Goal: Transaction & Acquisition: Purchase product/service

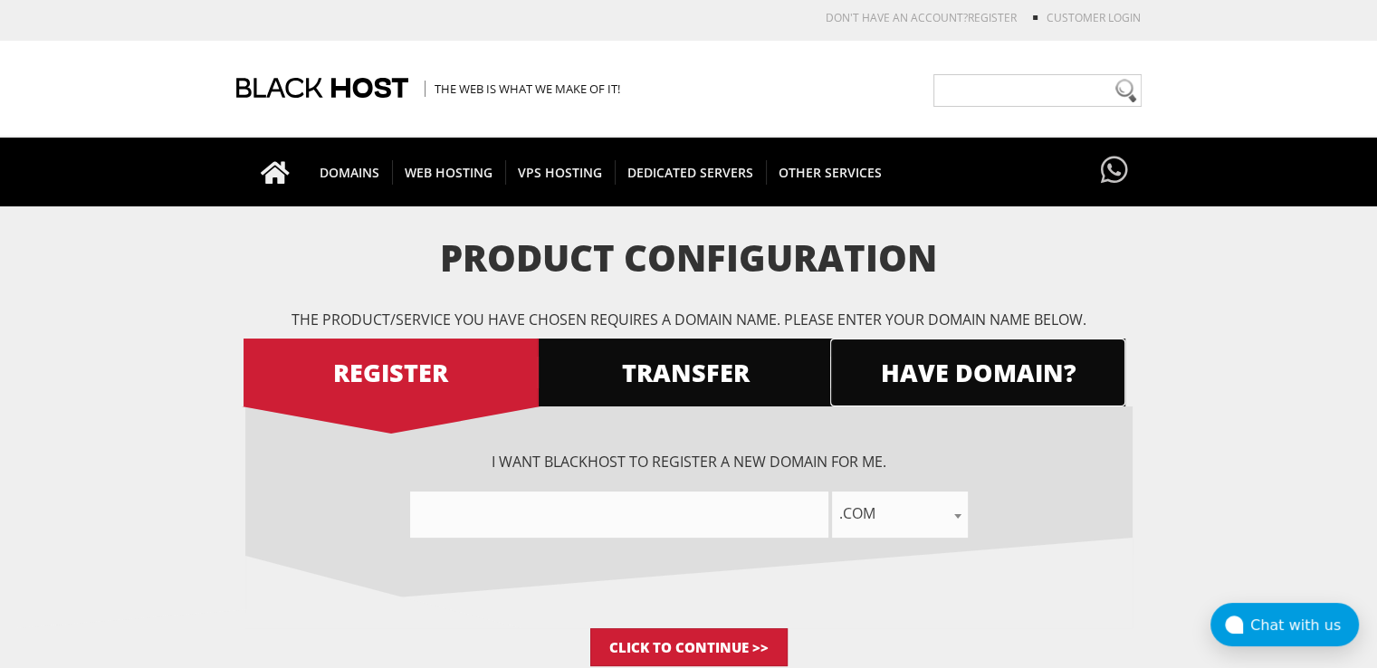
click at [967, 378] on span "HAVE DOMAIN?" at bounding box center [977, 373] width 295 height 32
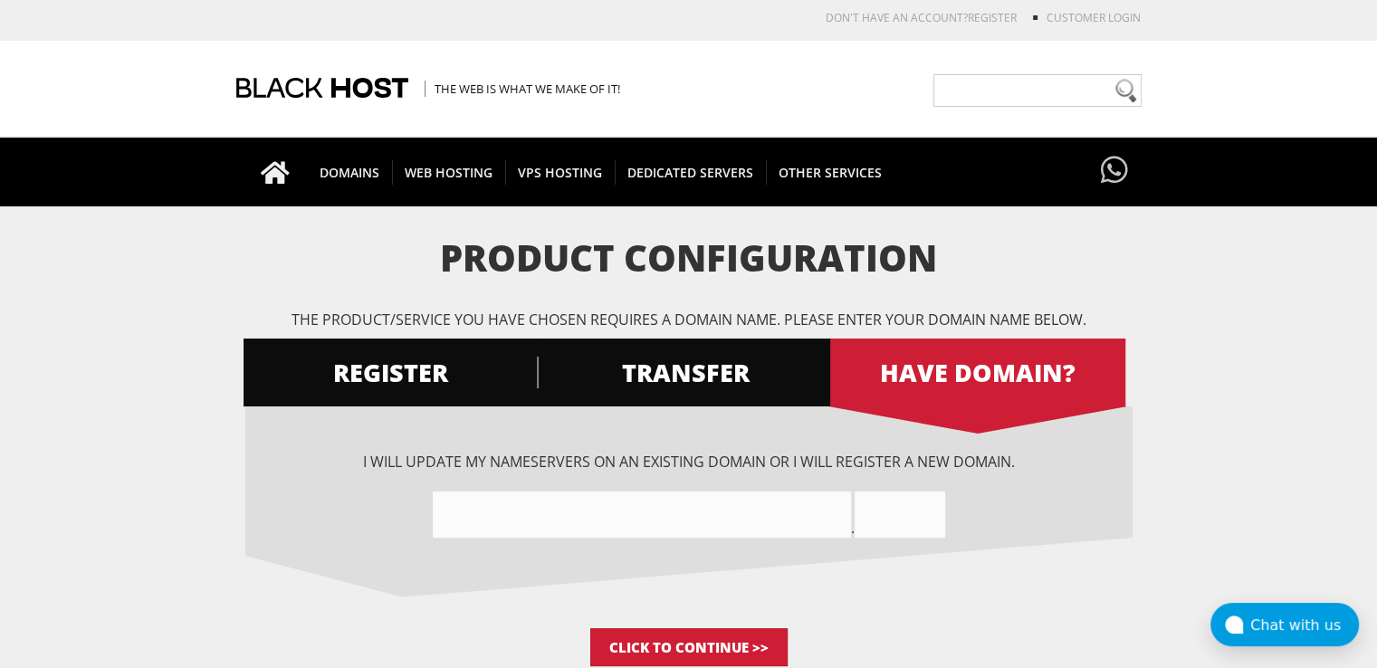
click at [587, 508] on input"] "text" at bounding box center [642, 515] width 418 height 46
drag, startPoint x: 743, startPoint y: 450, endPoint x: 968, endPoint y: 454, distance: 224.6
click at [959, 454] on div "I want BlackHOST to register a new domain for me. .com .net .org .us .info .biz…" at bounding box center [688, 517] width 887 height 222
click at [996, 456] on div "I will update my nameservers on an existing domain Or I will register a new dom…" at bounding box center [688, 495] width 887 height 86
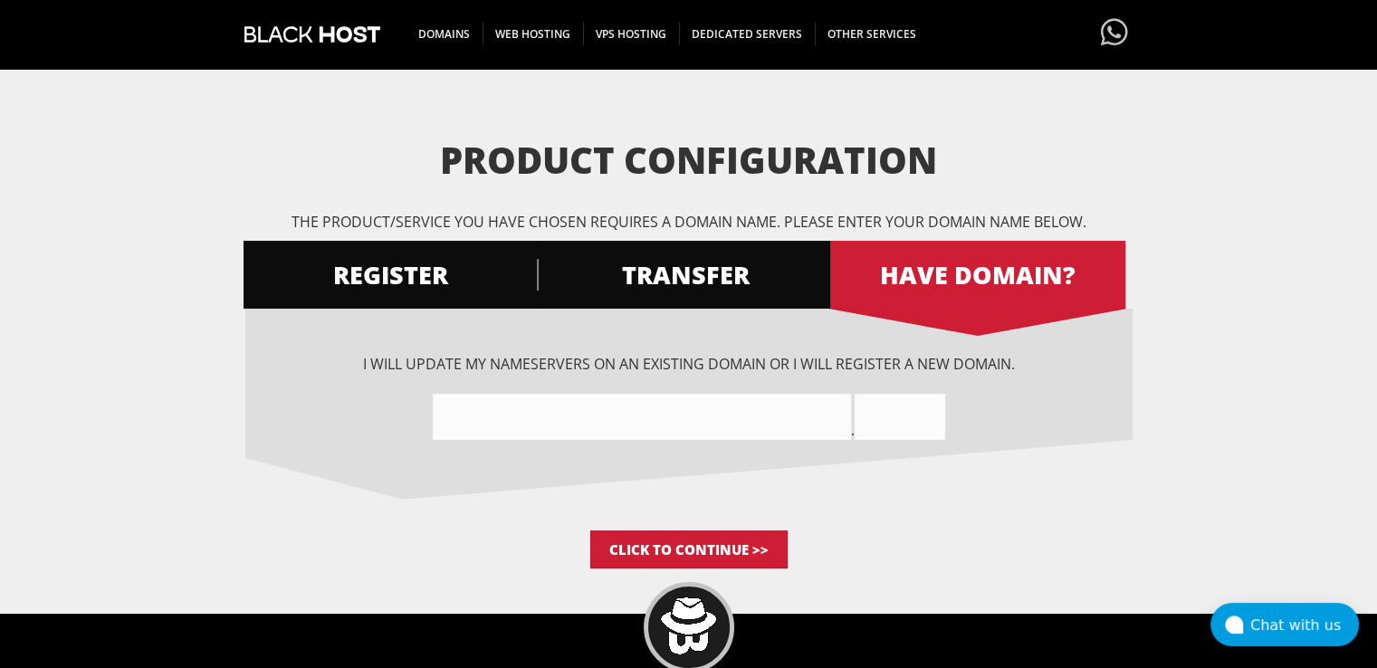
scroll to position [150, 0]
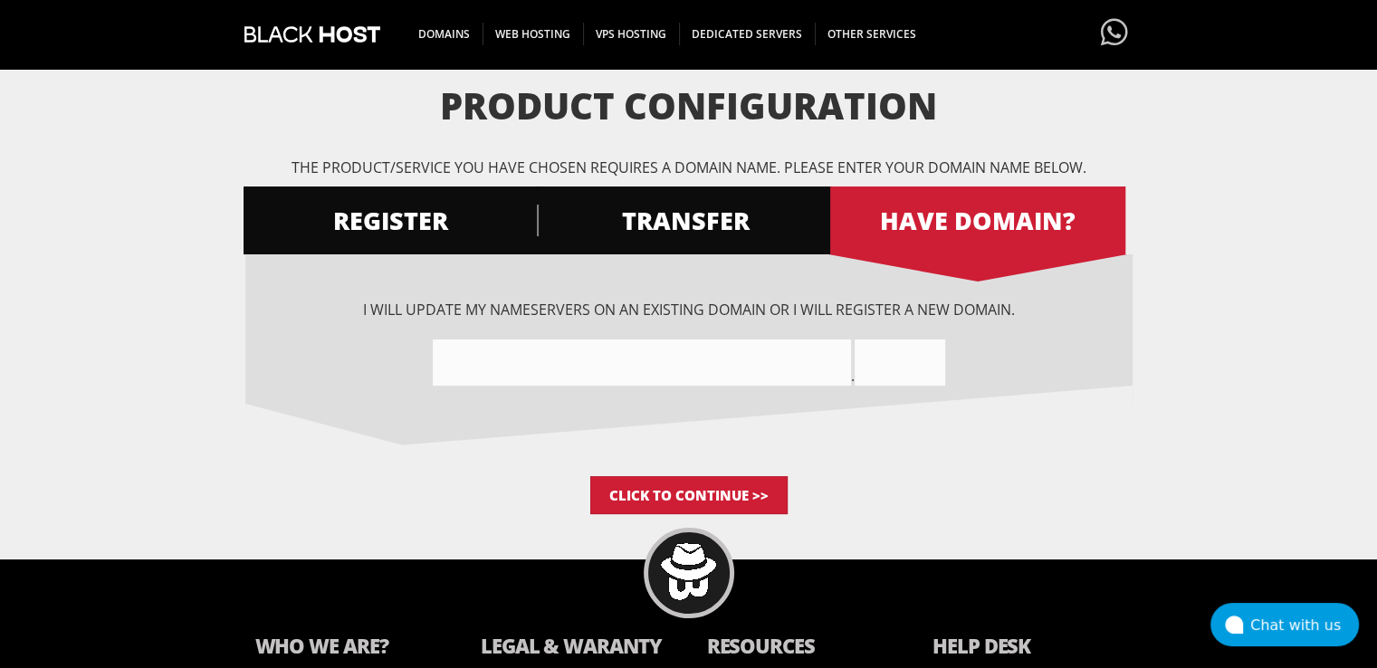
click at [498, 345] on input"] "text" at bounding box center [642, 362] width 418 height 46
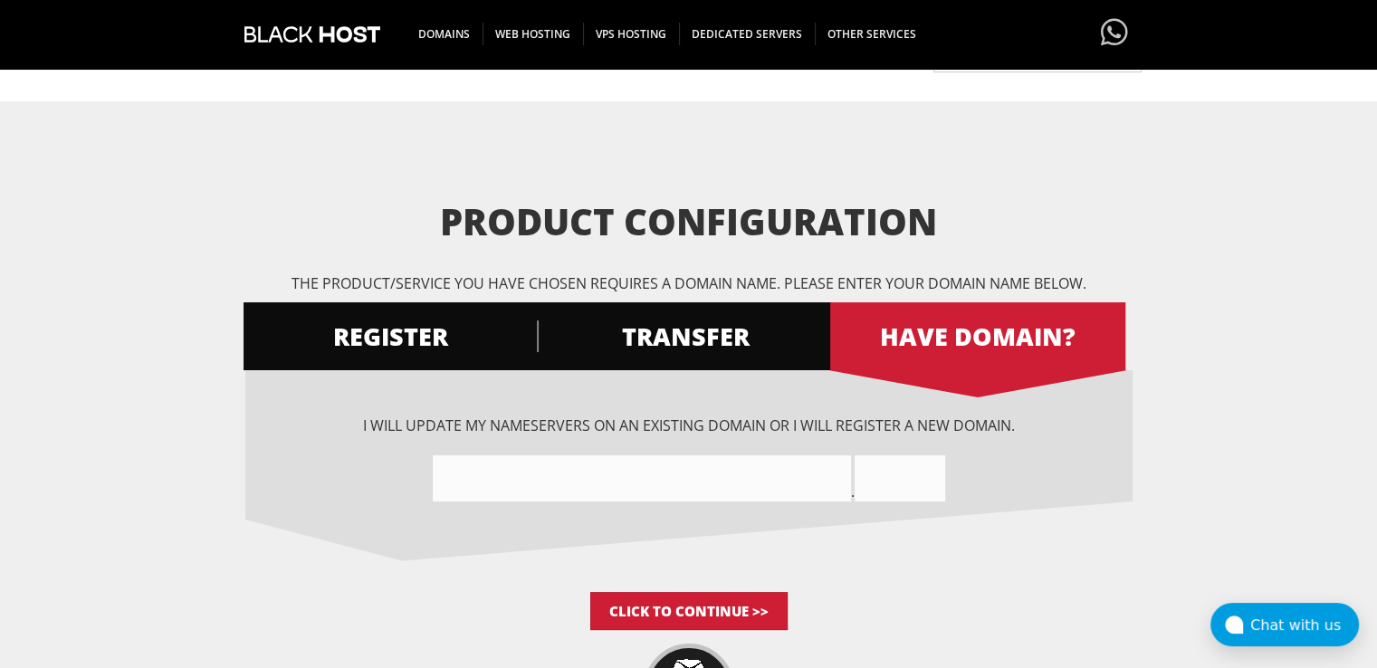
scroll to position [0, 0]
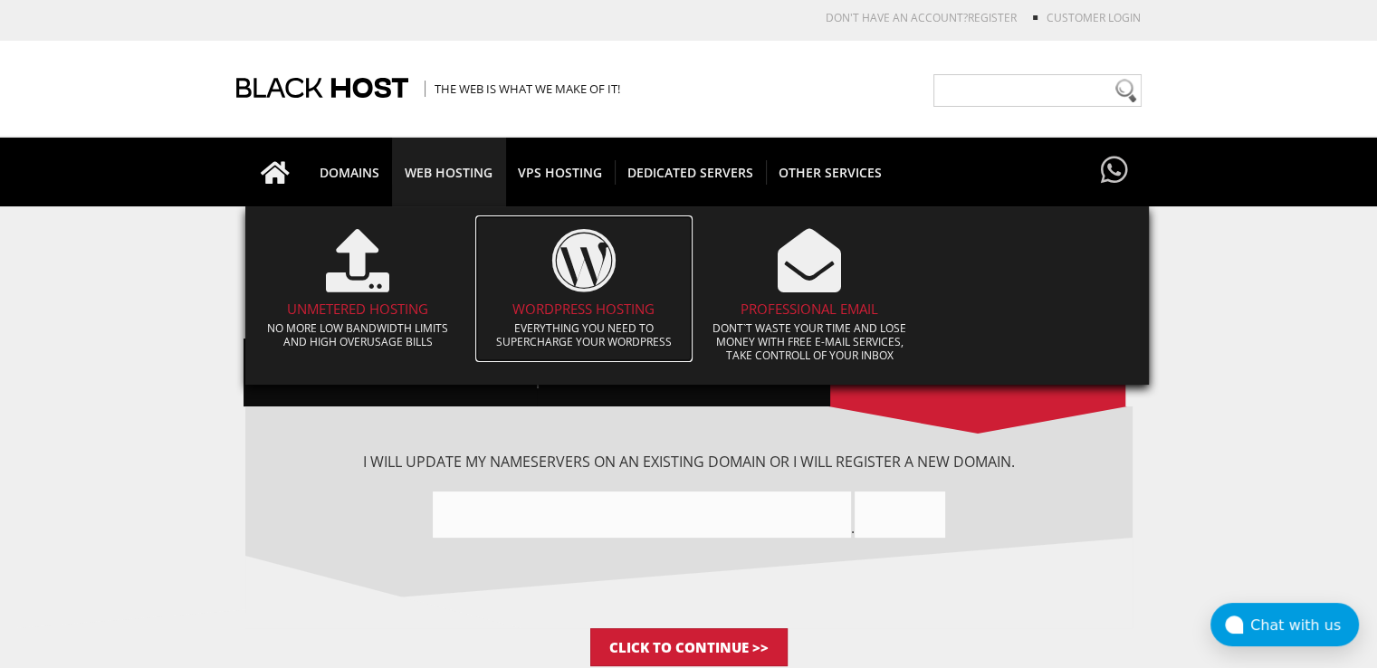
click at [541, 301] on h4 "WORDPRESS HOSTING" at bounding box center [583, 308] width 199 height 15
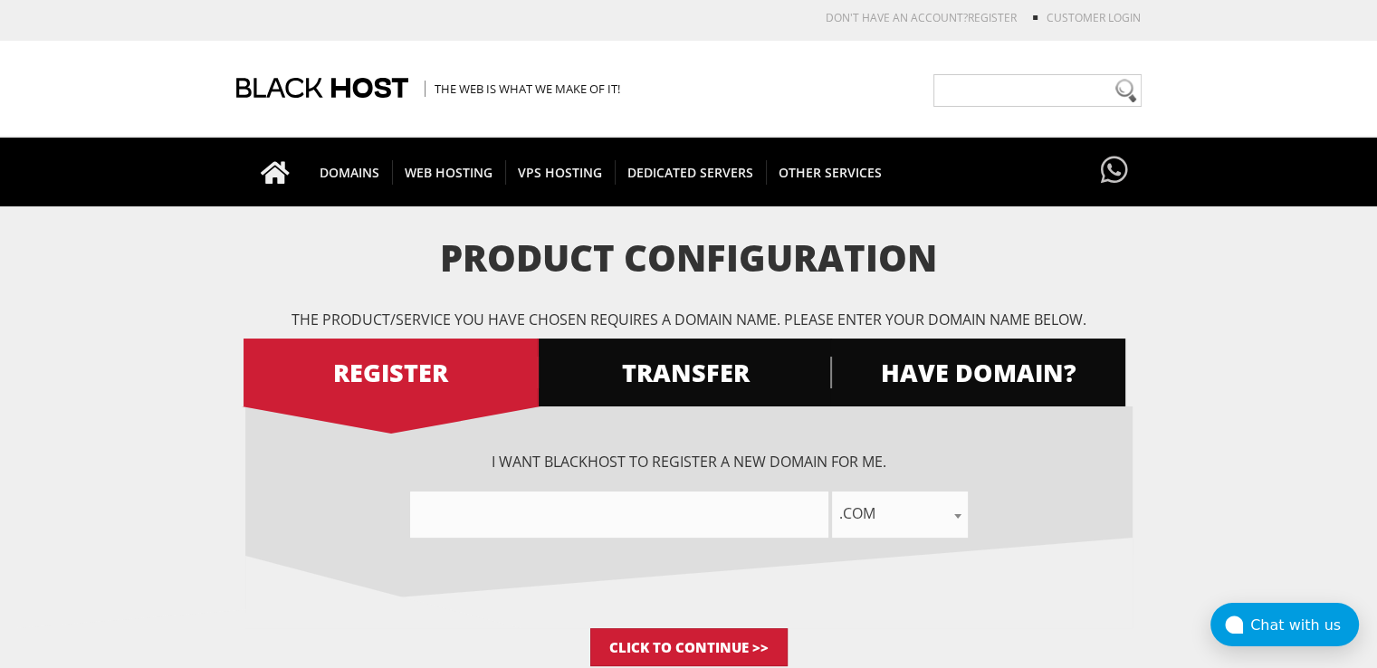
click at [732, 520] on input"] "text" at bounding box center [619, 515] width 418 height 46
click at [897, 387] on span "HAVE DOMAIN?" at bounding box center [977, 373] width 295 height 32
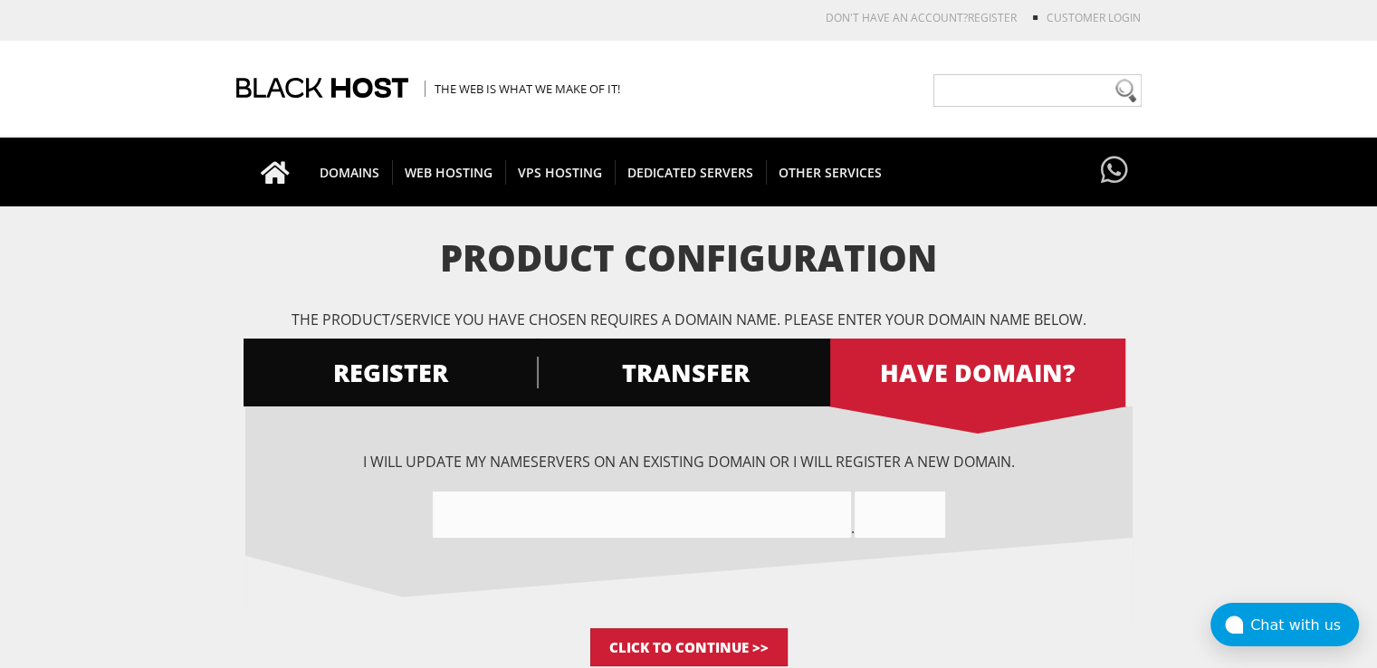
click at [472, 499] on input"] "text" at bounding box center [642, 515] width 418 height 46
